Goal: Task Accomplishment & Management: Use online tool/utility

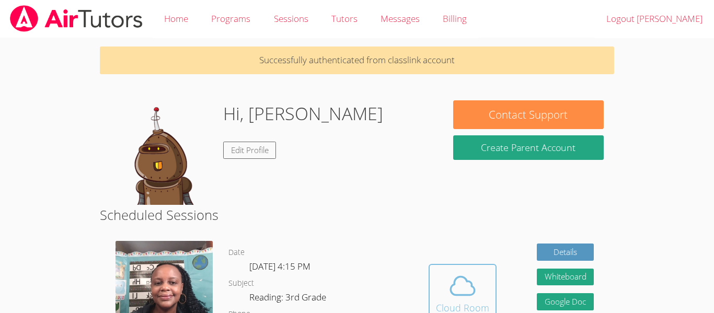
click at [432, 293] on button "Cloud Room" at bounding box center [463, 293] width 68 height 59
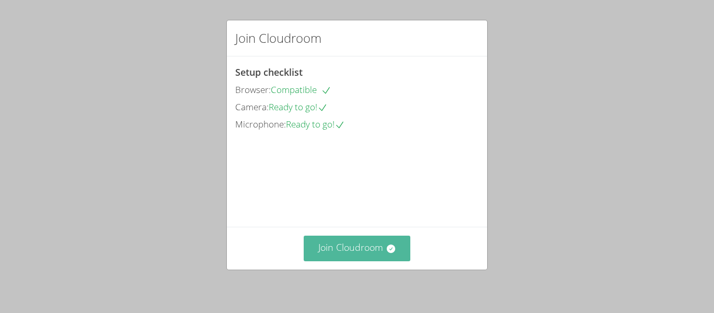
click at [355, 244] on button "Join Cloudroom" at bounding box center [357, 249] width 107 height 26
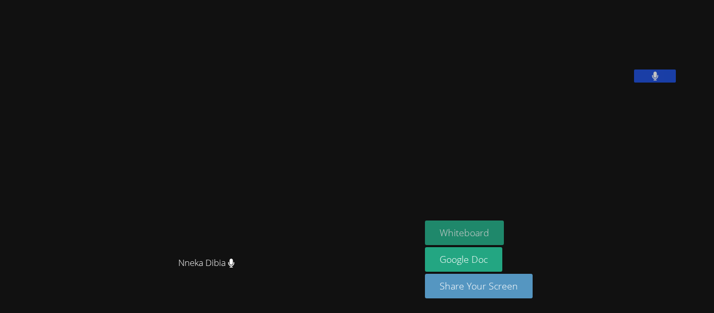
click at [494, 227] on button "Whiteboard" at bounding box center [464, 233] width 79 height 25
